Goal: Transaction & Acquisition: Purchase product/service

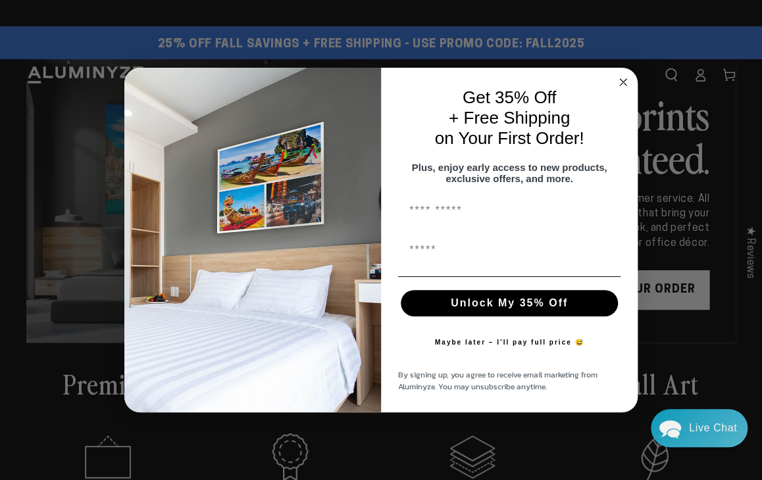
click at [111, 74] on icon "Close dialog" at bounding box center [623, 82] width 16 height 16
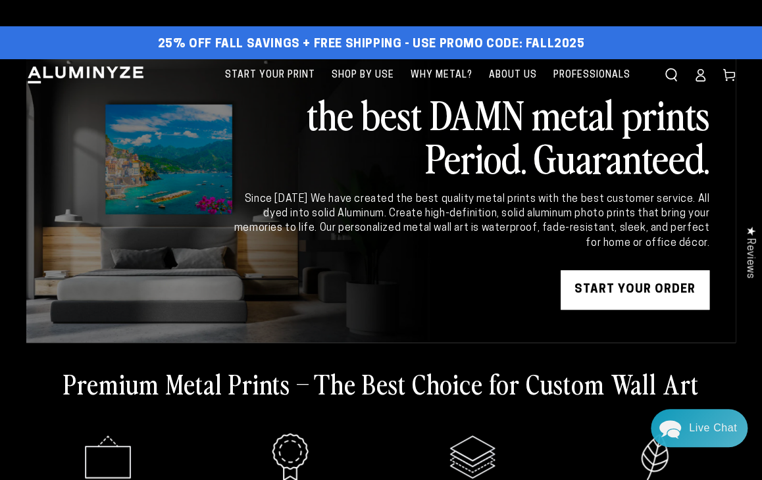
click at [111, 72] on div "Close dialog Get 35% Off + Free Shipping on Your First Order! Plus, enjoy early…" at bounding box center [380, 240] width 513 height 345
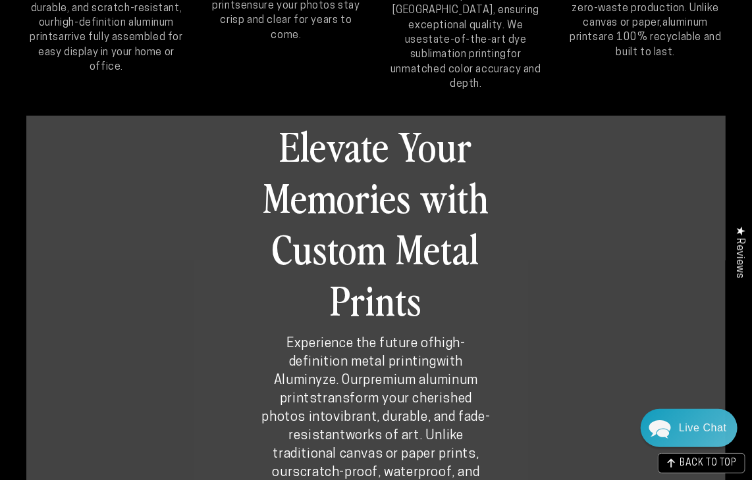
scroll to position [132, 0]
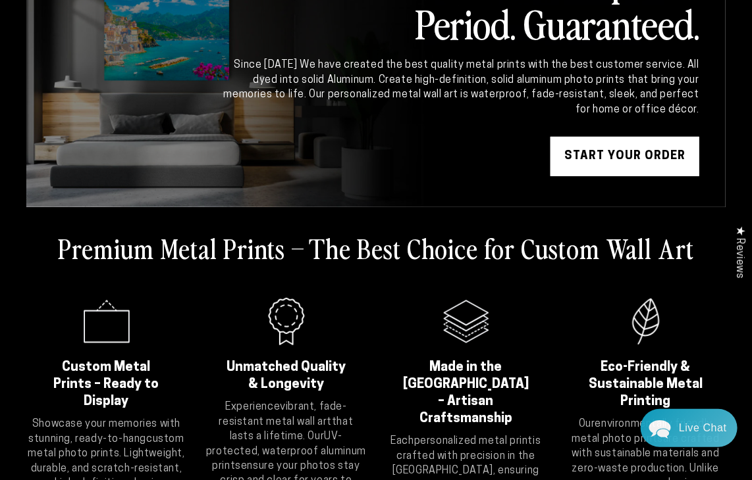
click at [111, 95] on link "START YOUR Order" at bounding box center [624, 156] width 149 height 39
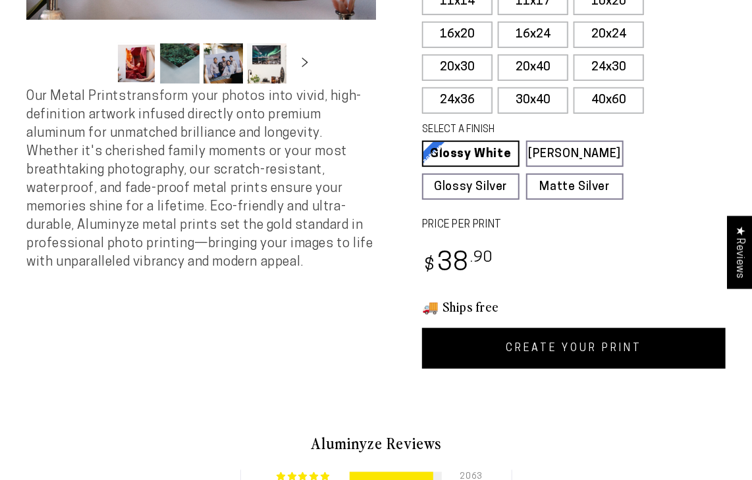
scroll to position [403, 0]
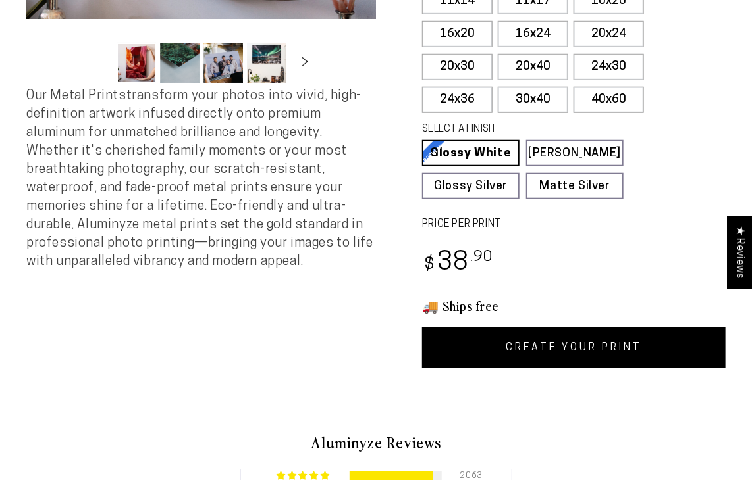
click at [565, 343] on link "CREATE YOUR PRINT" at bounding box center [573, 348] width 303 height 41
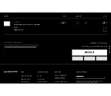
scroll to position [197, 0]
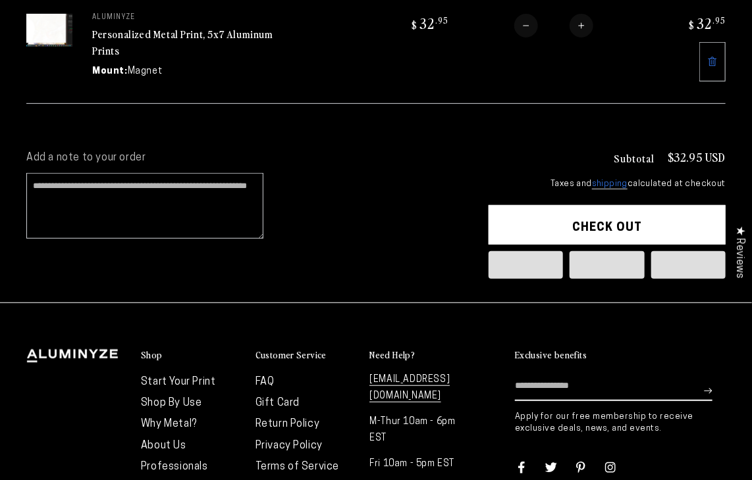
click at [111, 95] on button "Check out" at bounding box center [606, 224] width 237 height 39
